Goal: Check status: Check status

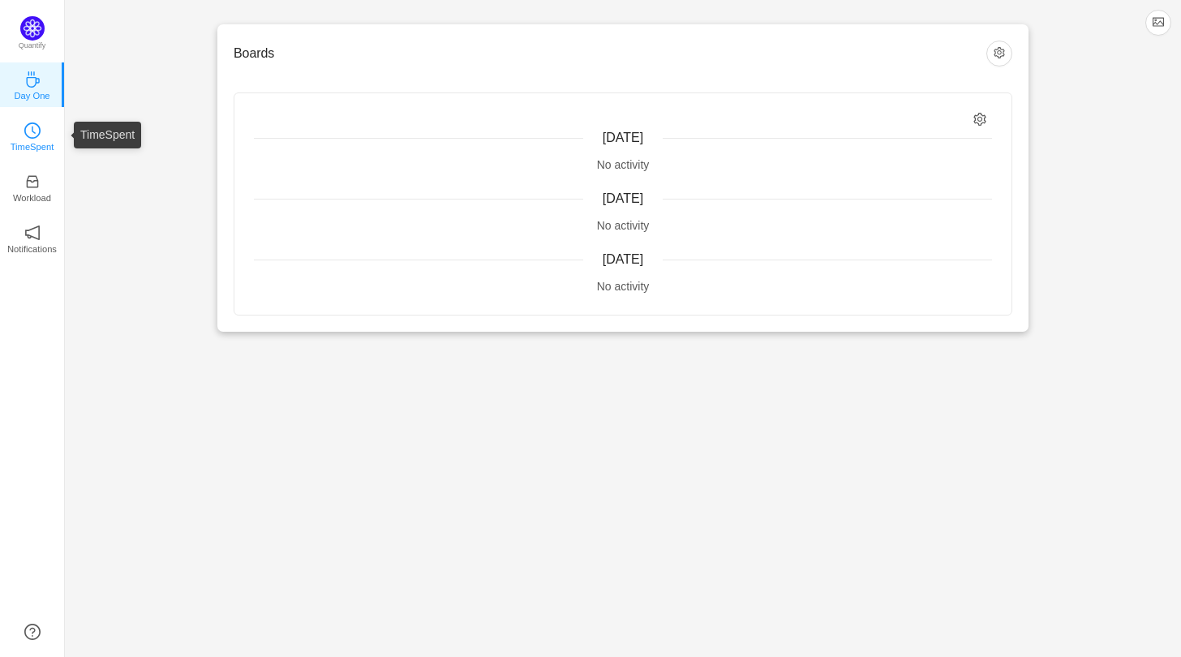
click at [24, 127] on link "TimeSpent" at bounding box center [32, 135] width 16 height 16
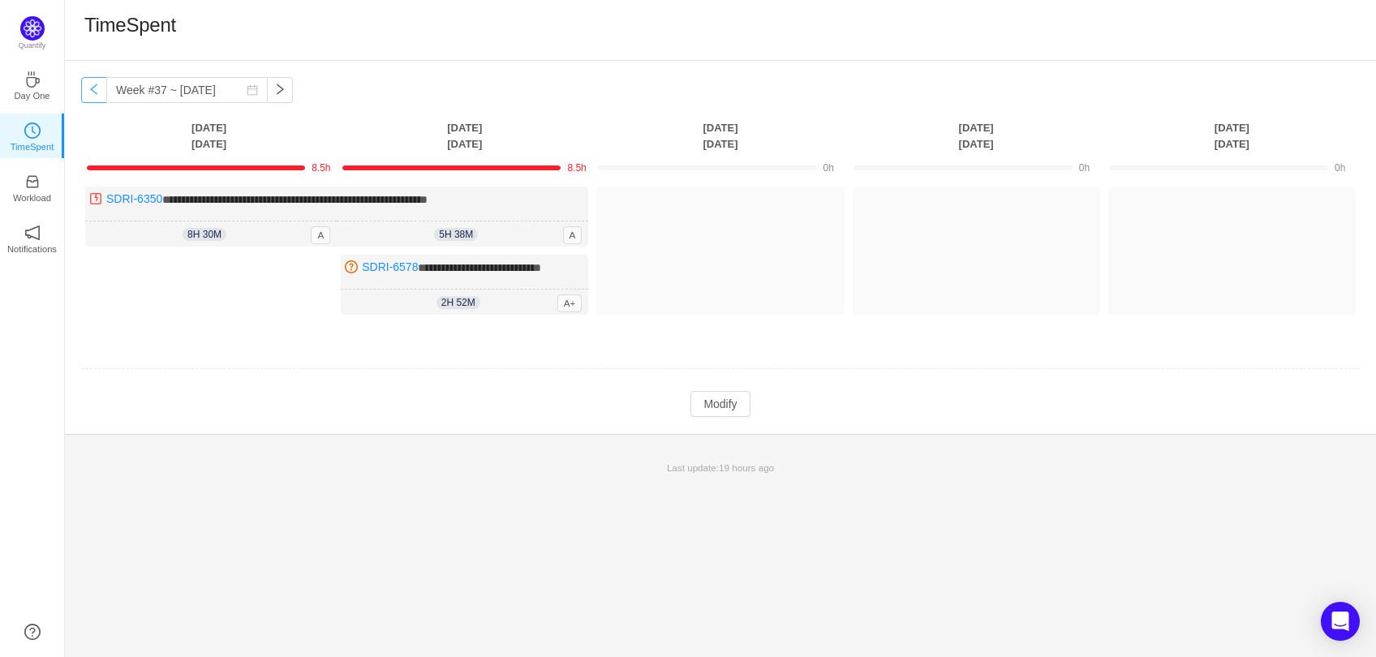
click at [94, 89] on button "button" at bounding box center [94, 90] width 26 height 26
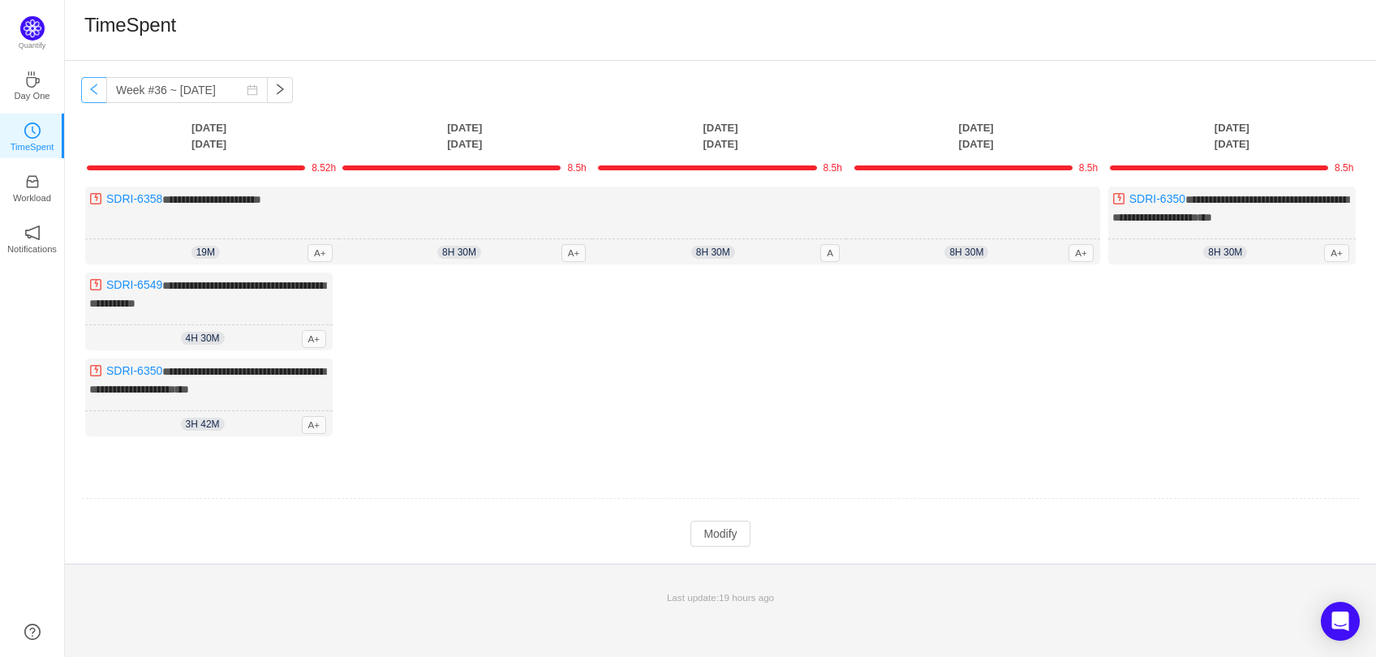
click at [93, 92] on button "button" at bounding box center [94, 90] width 26 height 26
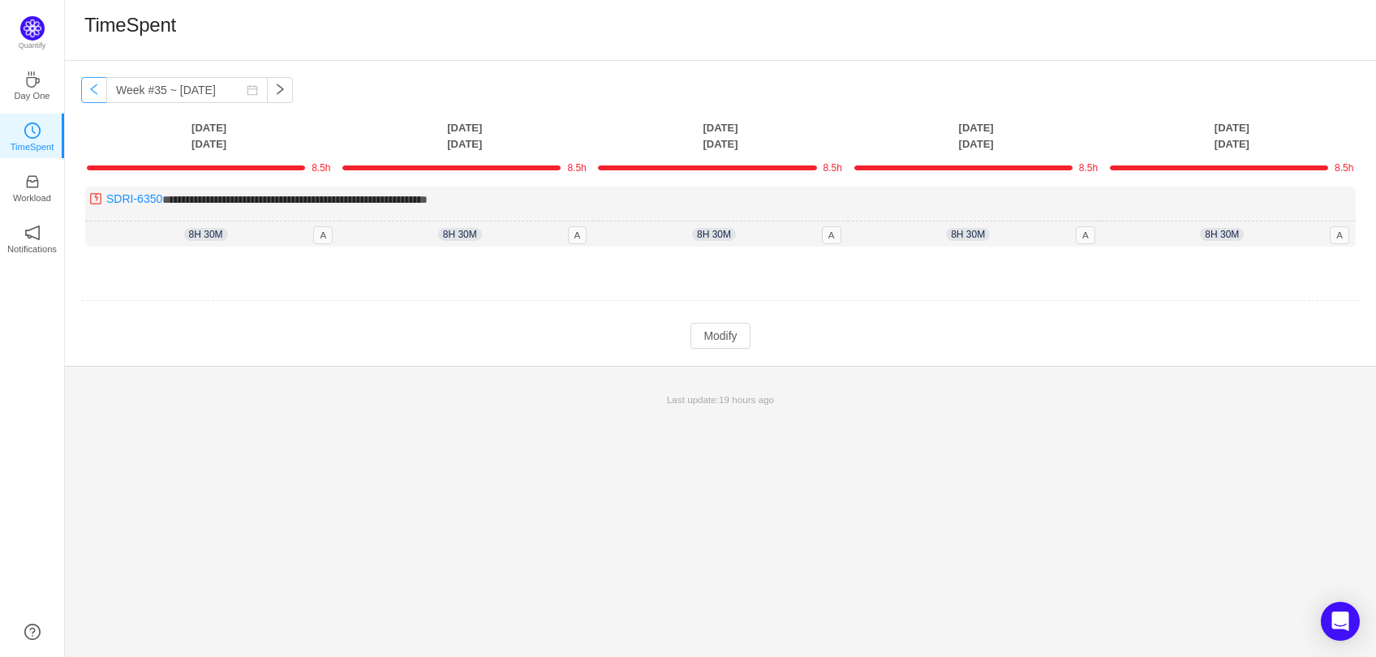
click at [93, 86] on button "button" at bounding box center [94, 90] width 26 height 26
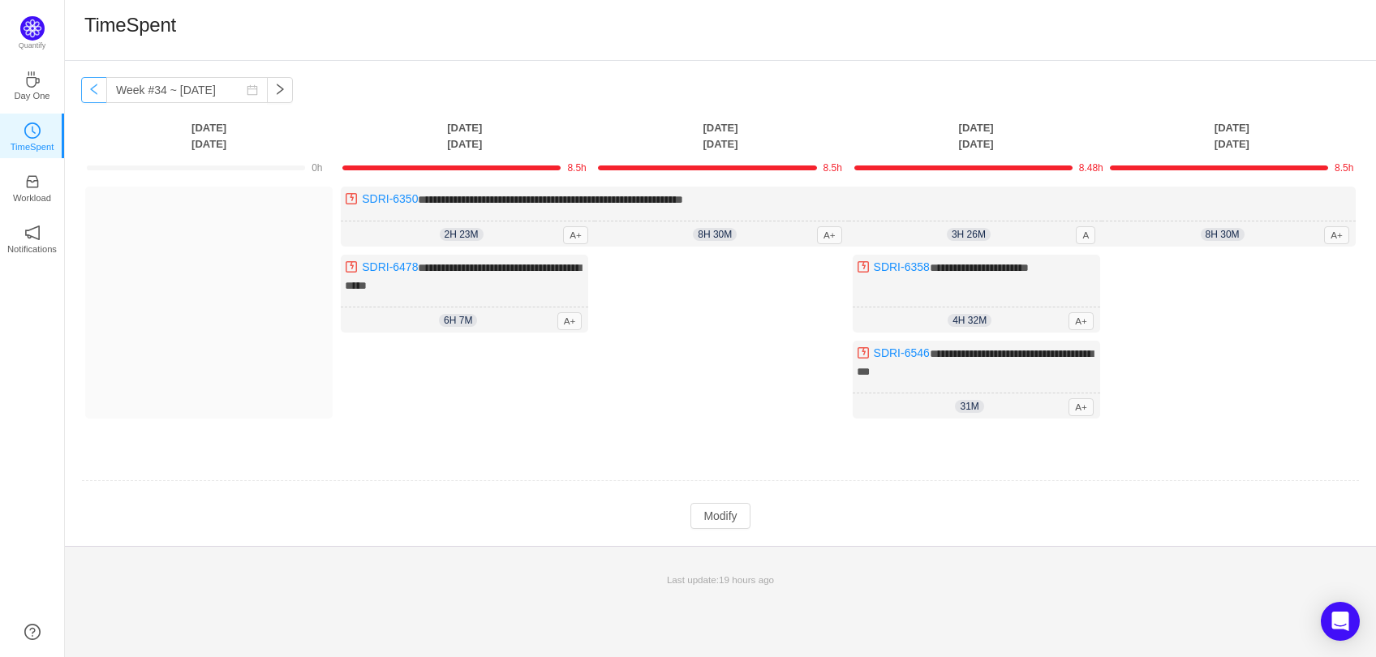
click at [89, 91] on button "button" at bounding box center [94, 90] width 26 height 26
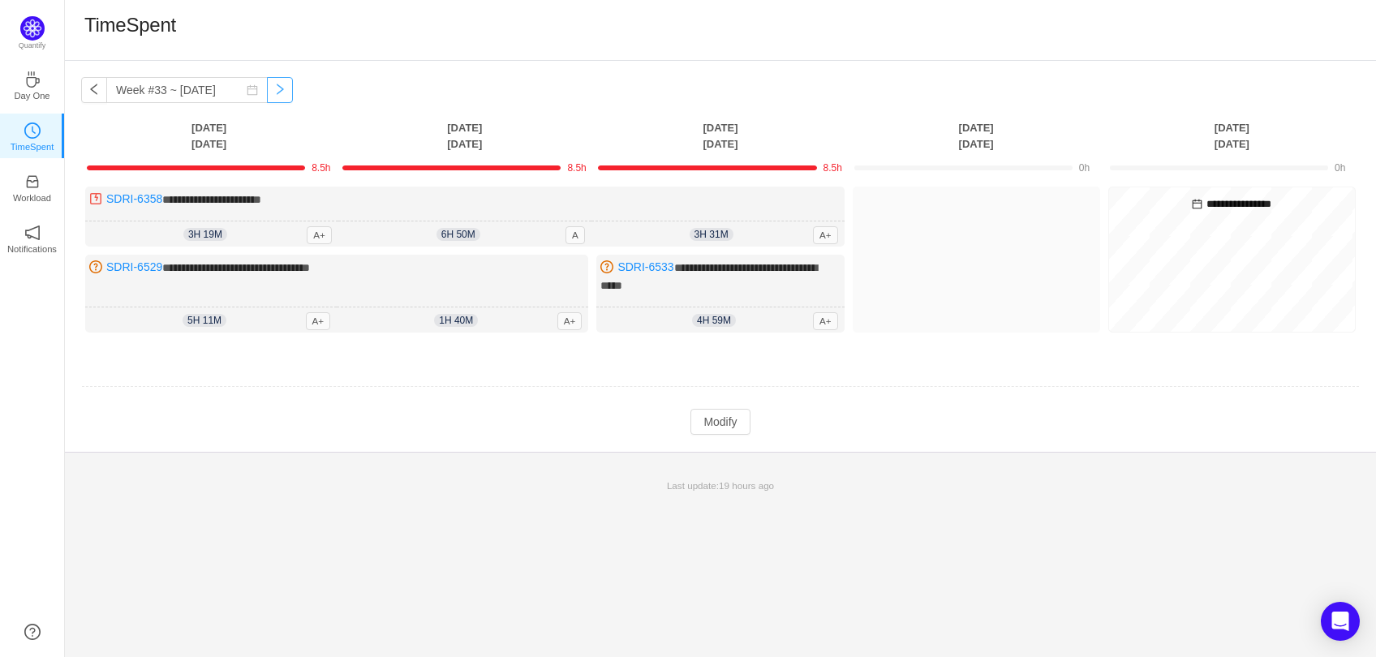
click at [272, 93] on button "button" at bounding box center [280, 90] width 26 height 26
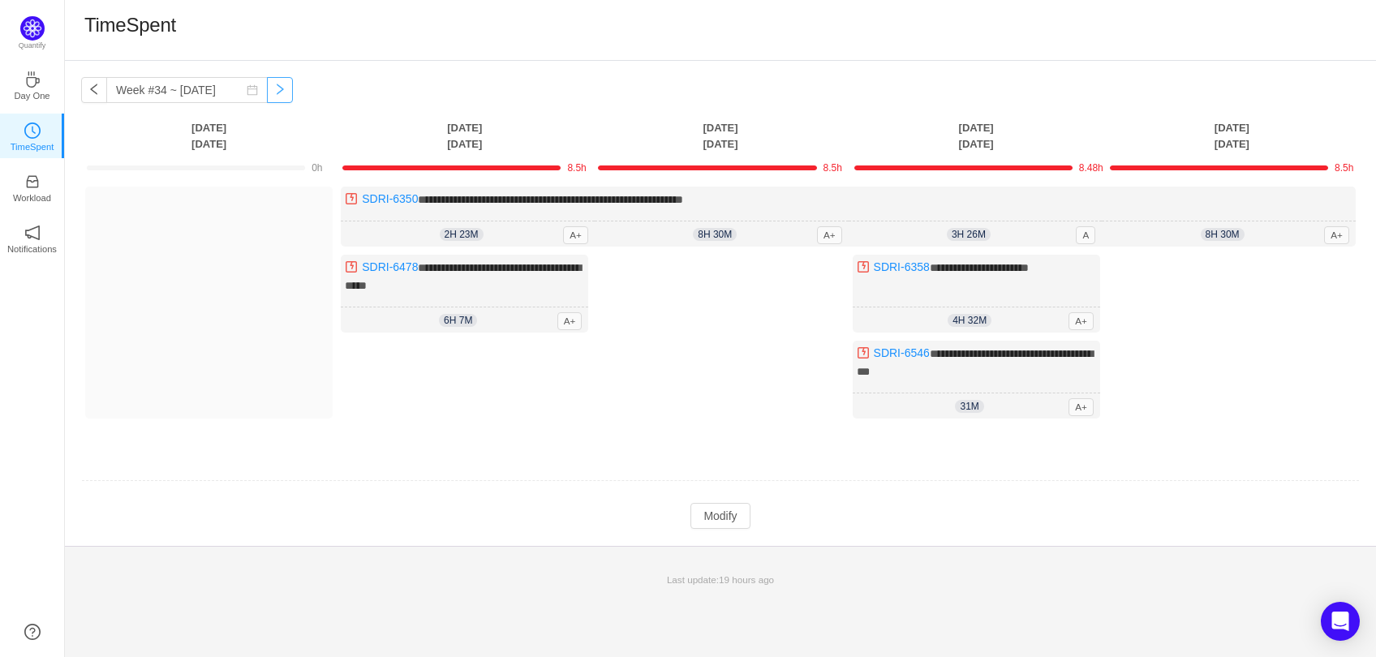
click at [272, 93] on button "button" at bounding box center [280, 90] width 26 height 26
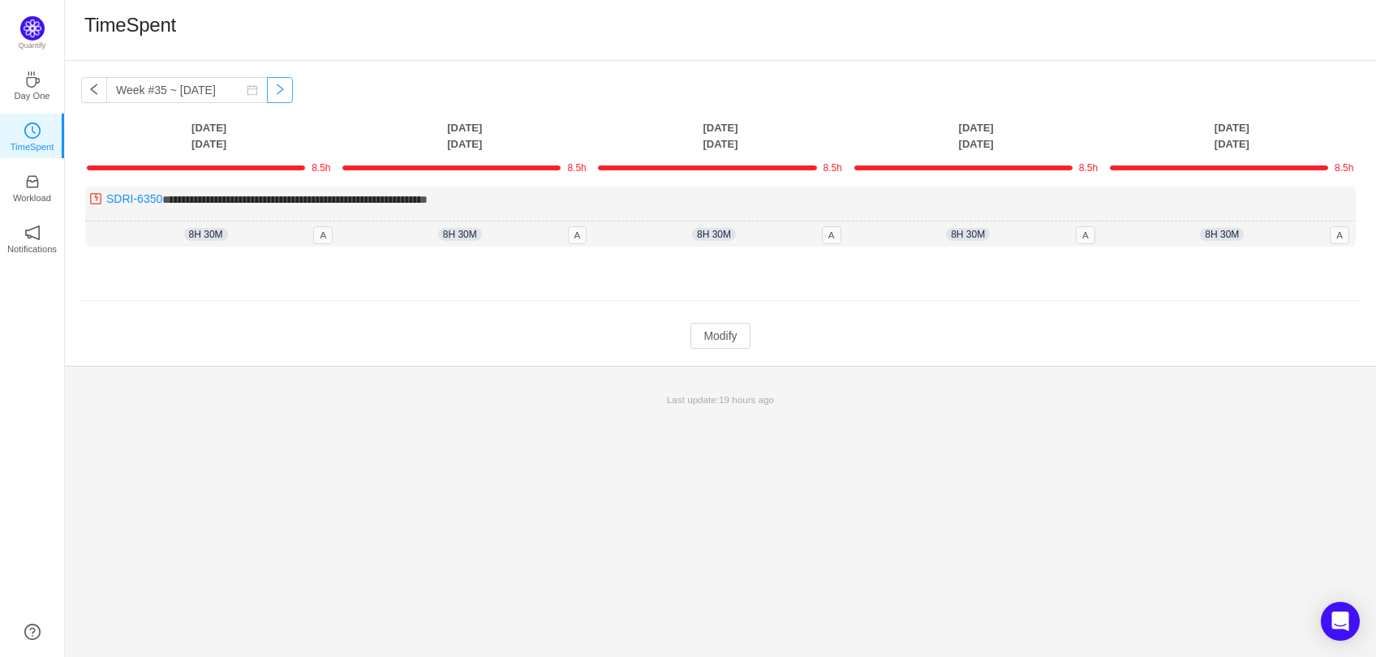
click at [272, 93] on button "button" at bounding box center [280, 90] width 26 height 26
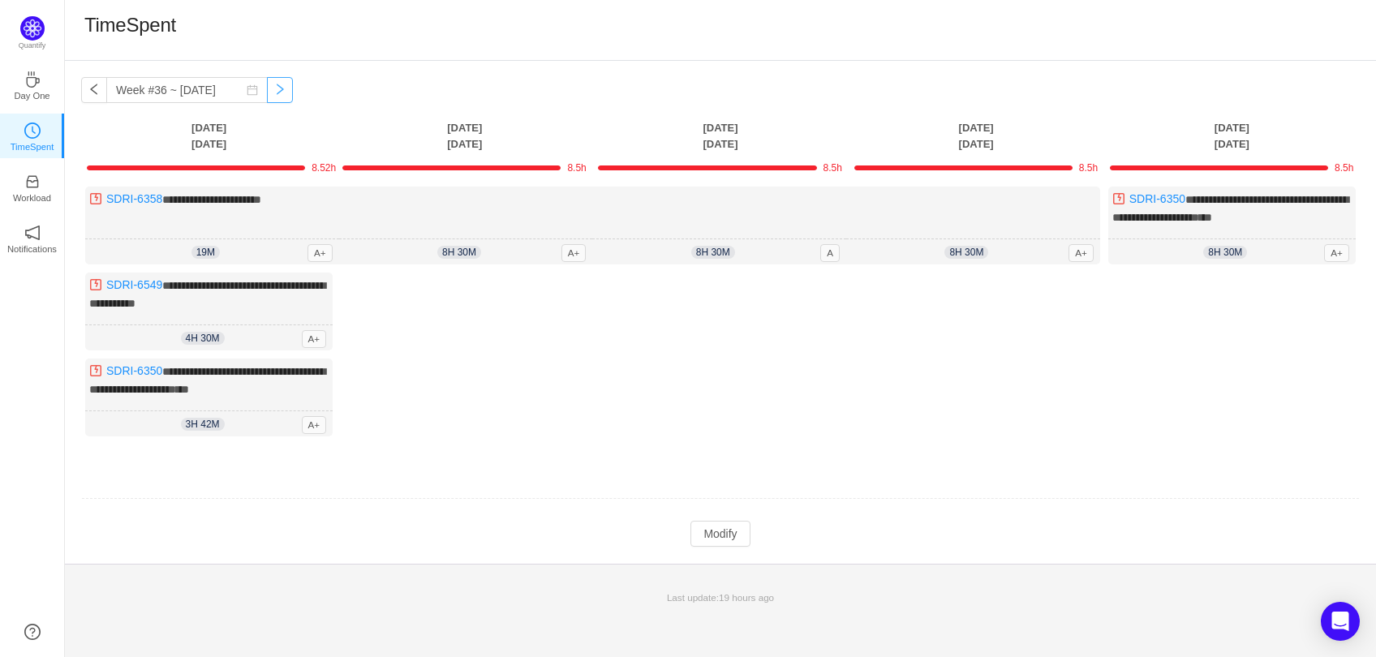
click at [276, 83] on button "button" at bounding box center [280, 90] width 26 height 26
type input "Week #37 ~ [DATE]"
